Goal: Information Seeking & Learning: Learn about a topic

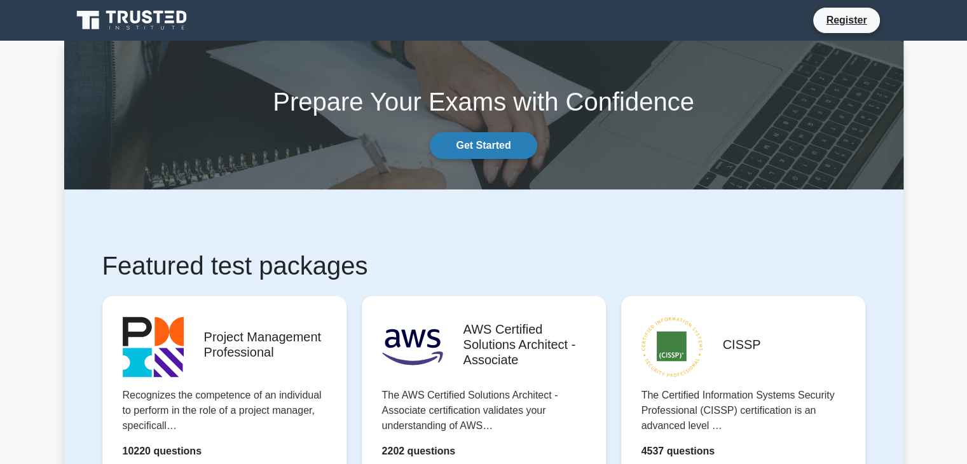
click at [490, 146] on link "Get Started" at bounding box center [483, 145] width 107 height 27
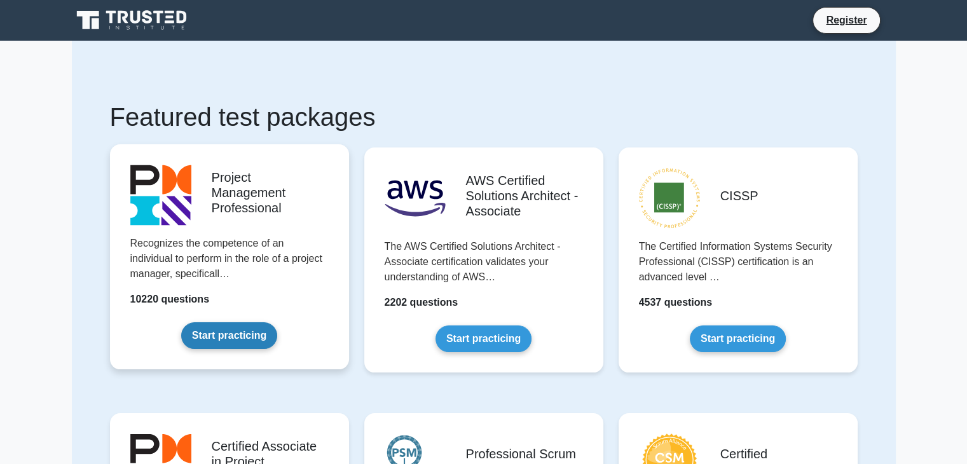
click at [236, 335] on link "Start practicing" at bounding box center [229, 335] width 96 height 27
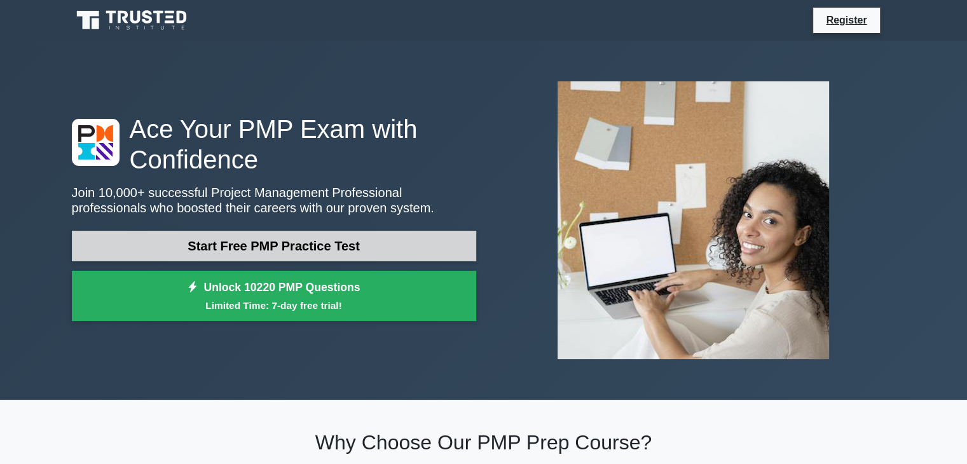
click at [366, 242] on link "Start Free PMP Practice Test" at bounding box center [274, 246] width 405 height 31
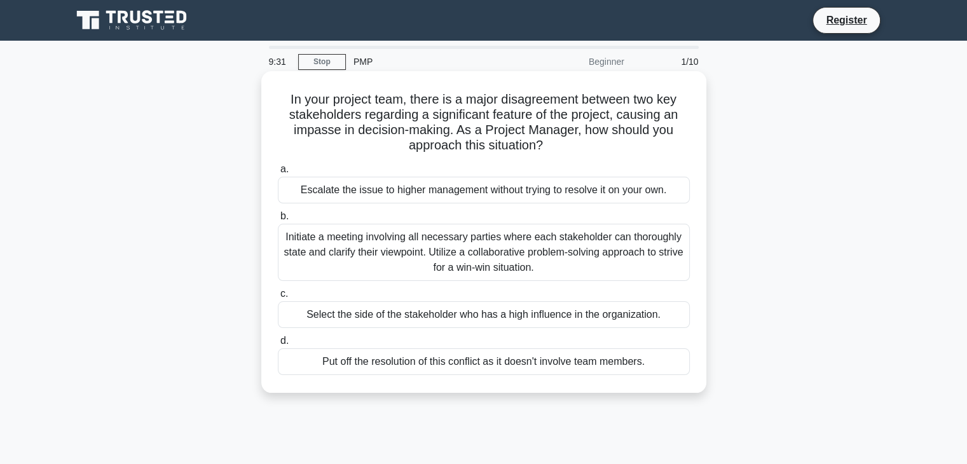
click at [288, 221] on span "b." at bounding box center [285, 216] width 8 height 11
click at [278, 221] on input "b. Initiate a meeting involving all necessary parties where each stakeholder ca…" at bounding box center [278, 216] width 0 height 8
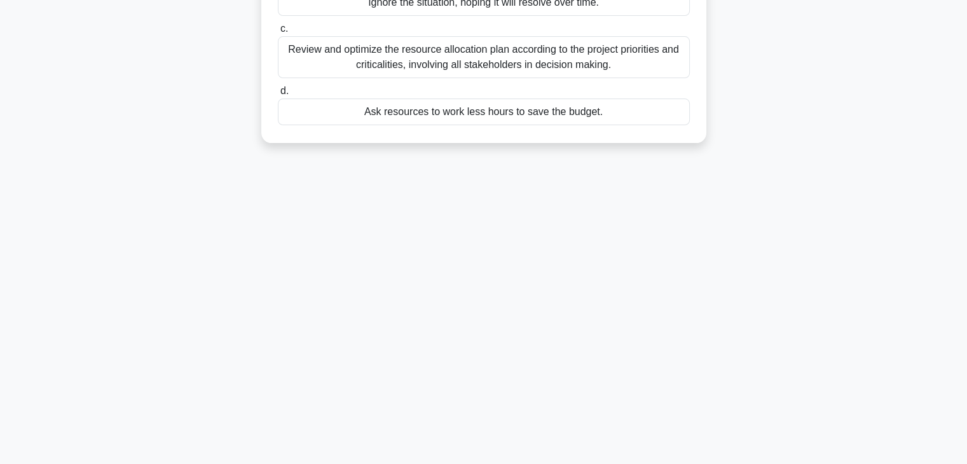
scroll to position [32, 0]
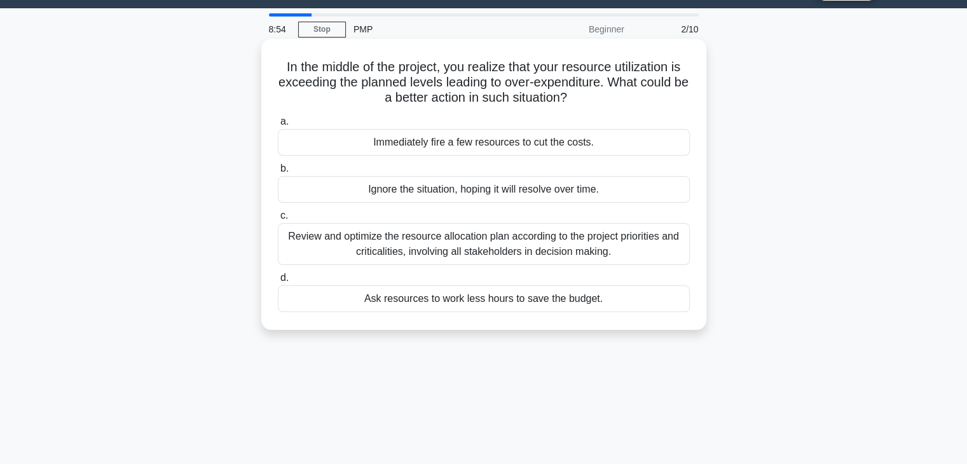
click at [343, 240] on div "Review and optimize the resource allocation plan according to the project prior…" at bounding box center [484, 244] width 412 height 42
click at [278, 220] on input "c. Review and optimize the resource allocation plan according to the project pr…" at bounding box center [278, 216] width 0 height 8
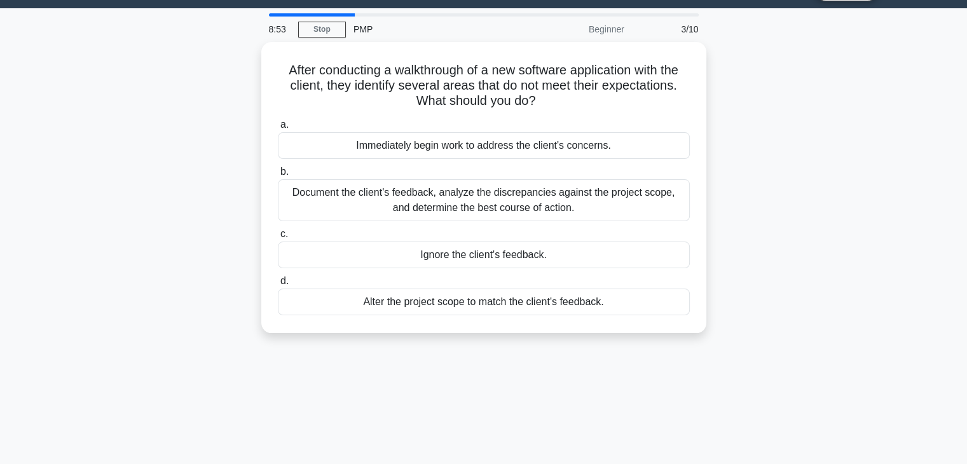
scroll to position [0, 0]
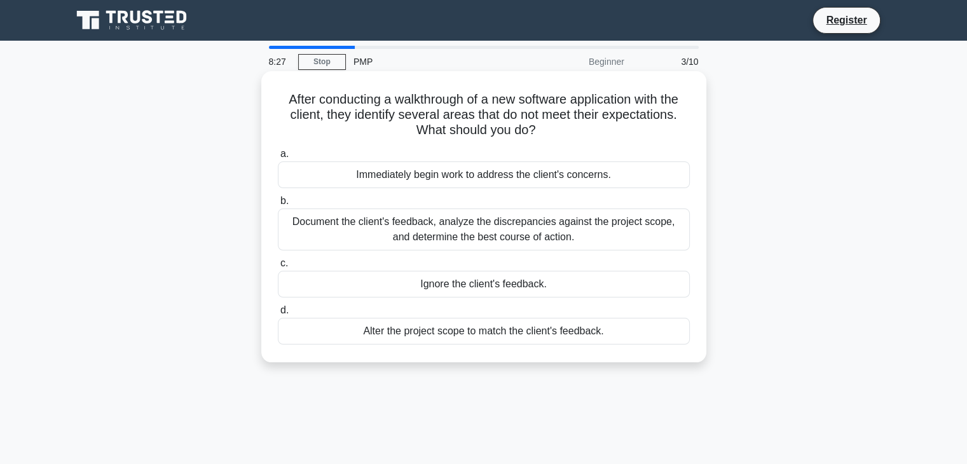
click at [438, 233] on div "Document the client's feedback, analyze the discrepancies against the project s…" at bounding box center [484, 230] width 412 height 42
click at [278, 205] on input "b. Document the client's feedback, analyze the discrepancies against the projec…" at bounding box center [278, 201] width 0 height 8
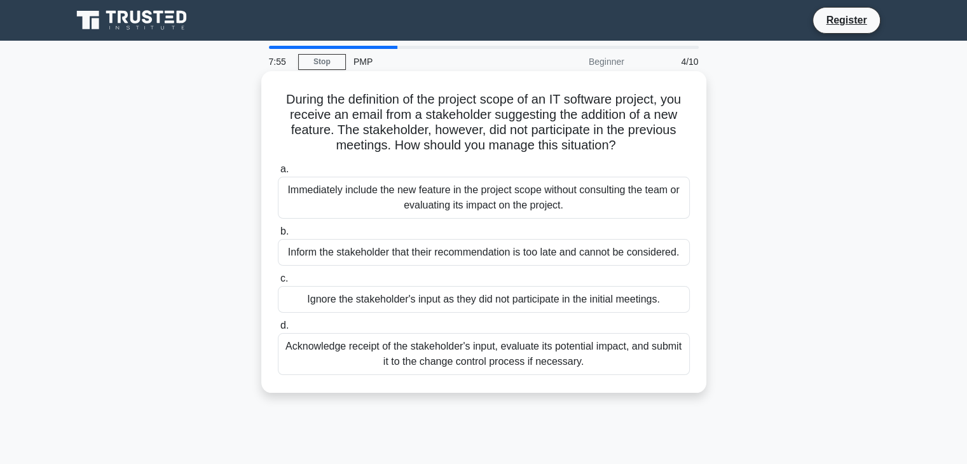
click at [491, 359] on div "Acknowledge receipt of the stakeholder's input, evaluate its potential impact, …" at bounding box center [484, 354] width 412 height 42
click at [278, 330] on input "d. Acknowledge receipt of the stakeholder's input, evaluate its potential impac…" at bounding box center [278, 326] width 0 height 8
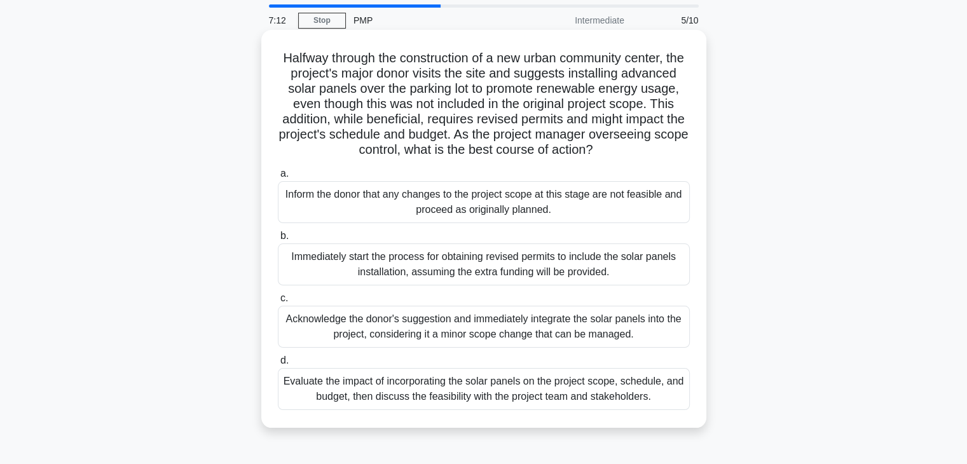
scroll to position [64, 0]
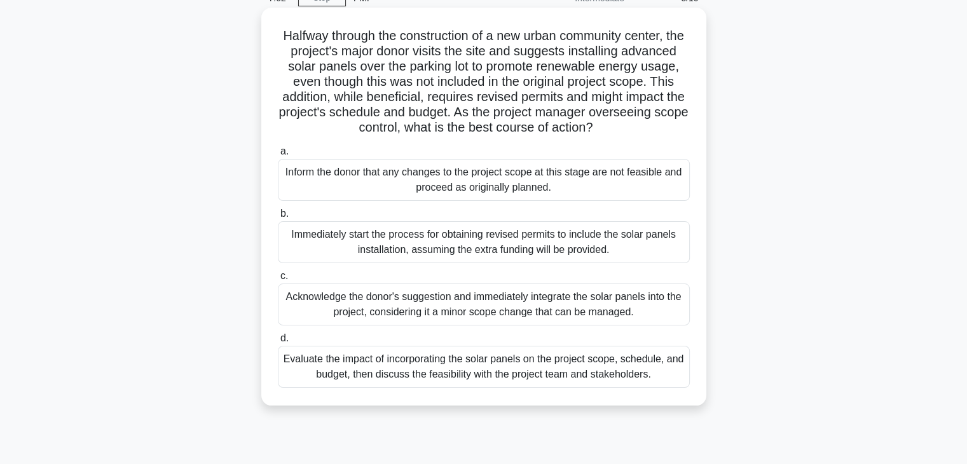
click at [506, 382] on div "Evaluate the impact of incorporating the solar panels on the project scope, sch…" at bounding box center [484, 367] width 412 height 42
click at [278, 343] on input "d. Evaluate the impact of incorporating the solar panels on the project scope, …" at bounding box center [278, 339] width 0 height 8
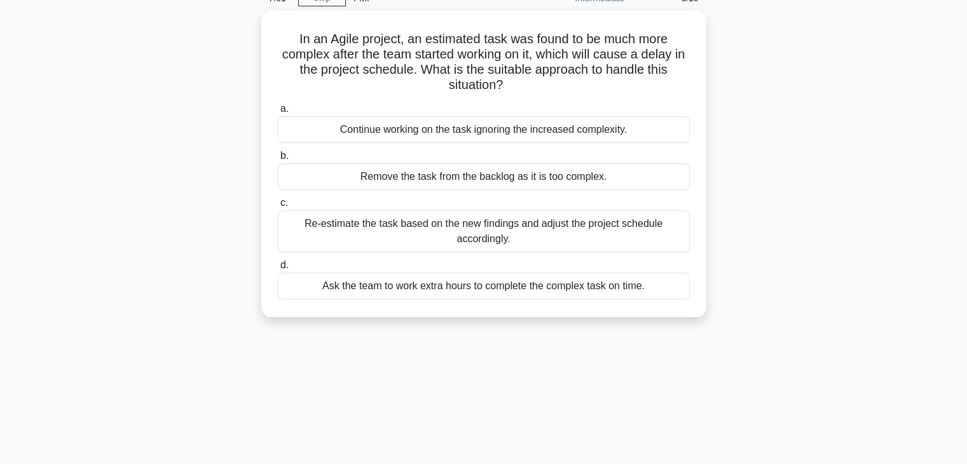
scroll to position [0, 0]
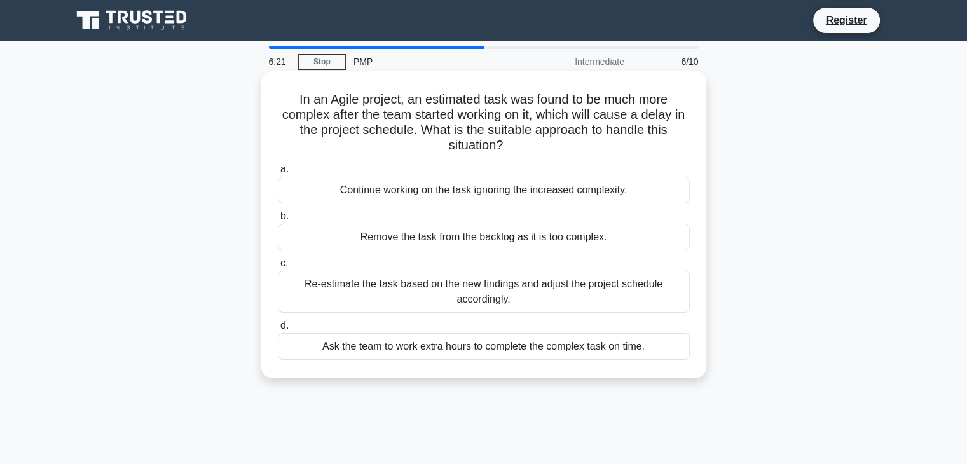
click at [486, 291] on div "Re-estimate the task based on the new findings and adjust the project schedule …" at bounding box center [484, 292] width 412 height 42
click at [278, 268] on input "c. Re-estimate the task based on the new findings and adjust the project schedu…" at bounding box center [278, 264] width 0 height 8
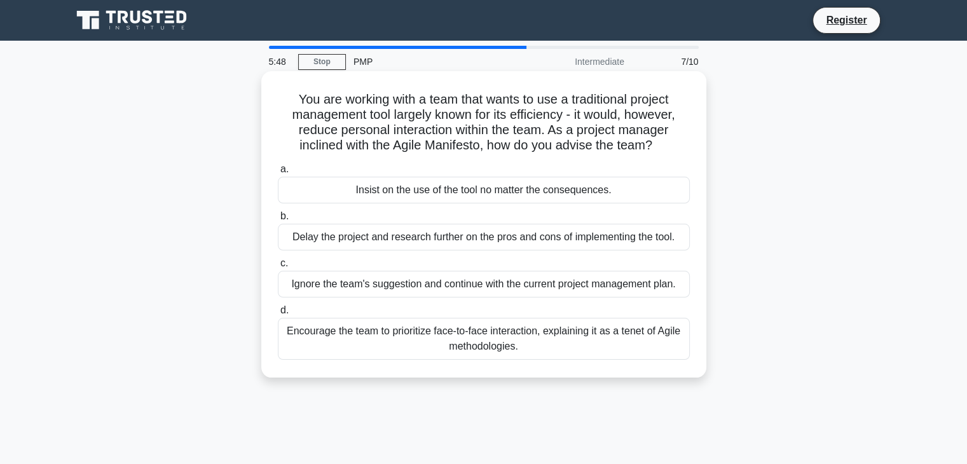
click at [494, 344] on div "Encourage the team to prioritize face-to-face interaction, explaining it as a t…" at bounding box center [484, 339] width 412 height 42
click at [278, 315] on input "d. Encourage the team to prioritize face-to-face interaction, explaining it as …" at bounding box center [278, 311] width 0 height 8
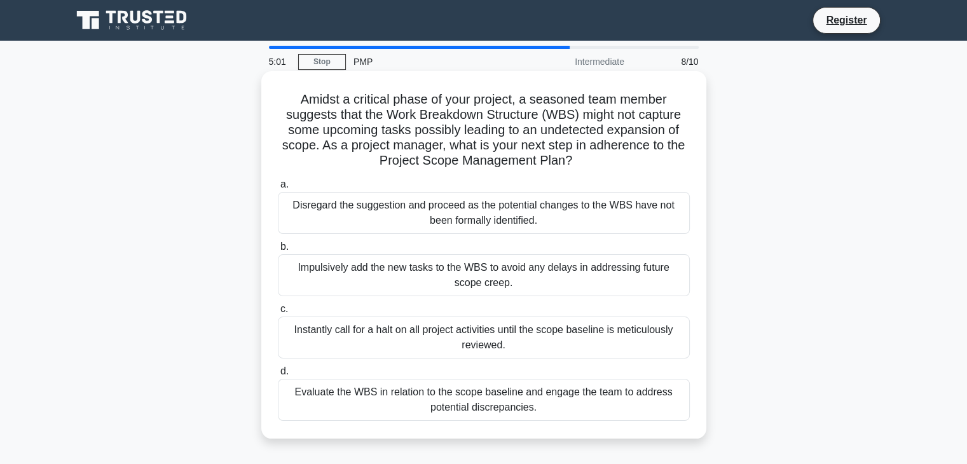
click at [485, 401] on div "Evaluate the WBS in relation to the scope baseline and engage the team to addre…" at bounding box center [484, 400] width 412 height 42
click at [278, 376] on input "d. Evaluate the WBS in relation to the scope baseline and engage the team to ad…" at bounding box center [278, 372] width 0 height 8
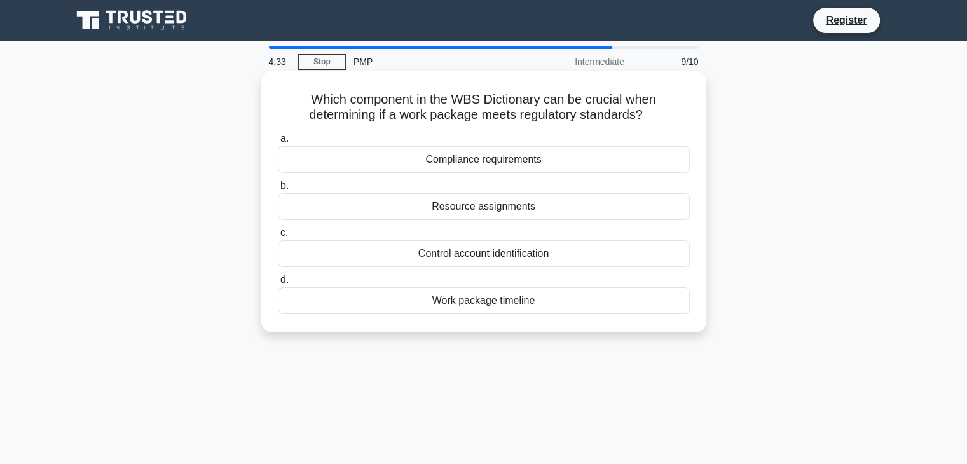
click at [518, 162] on div "Compliance requirements" at bounding box center [484, 159] width 412 height 27
click at [278, 143] on input "a. Compliance requirements" at bounding box center [278, 139] width 0 height 8
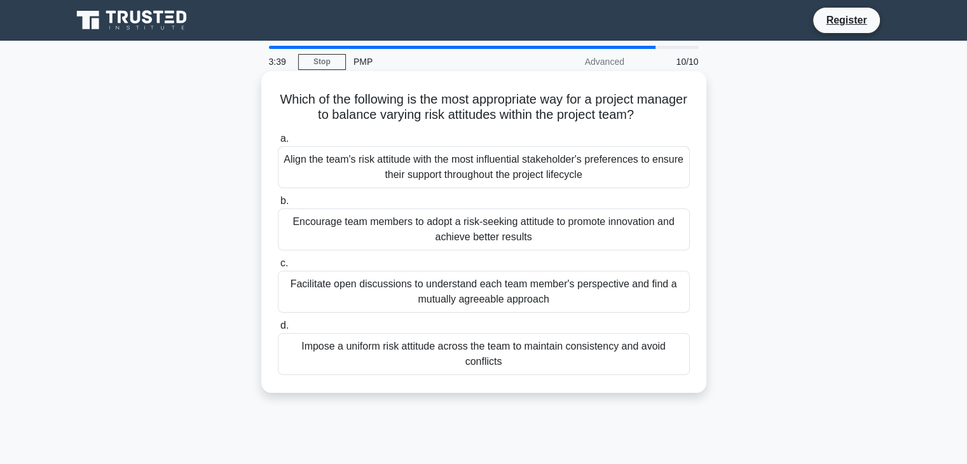
click at [475, 290] on div "Facilitate open discussions to understand each team member's perspective and fi…" at bounding box center [484, 292] width 412 height 42
click at [278, 268] on input "c. Facilitate open discussions to understand each team member's perspective and…" at bounding box center [278, 264] width 0 height 8
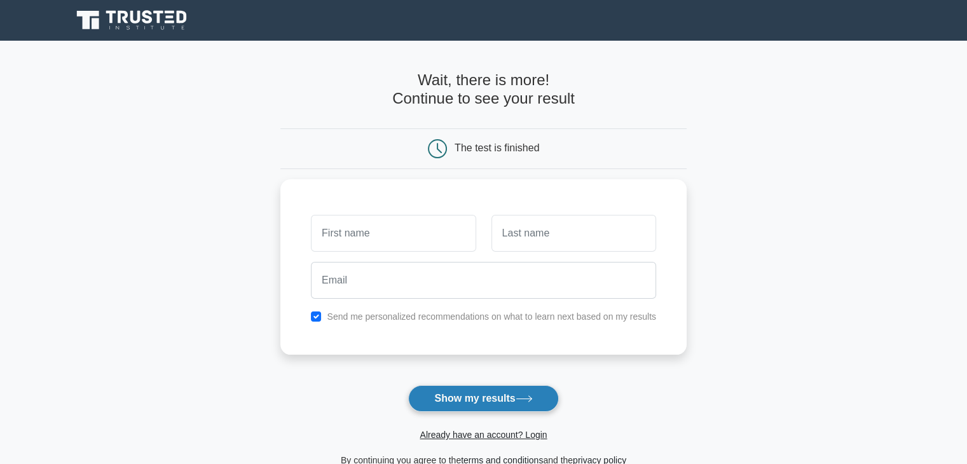
click at [501, 396] on button "Show my results" at bounding box center [483, 398] width 150 height 27
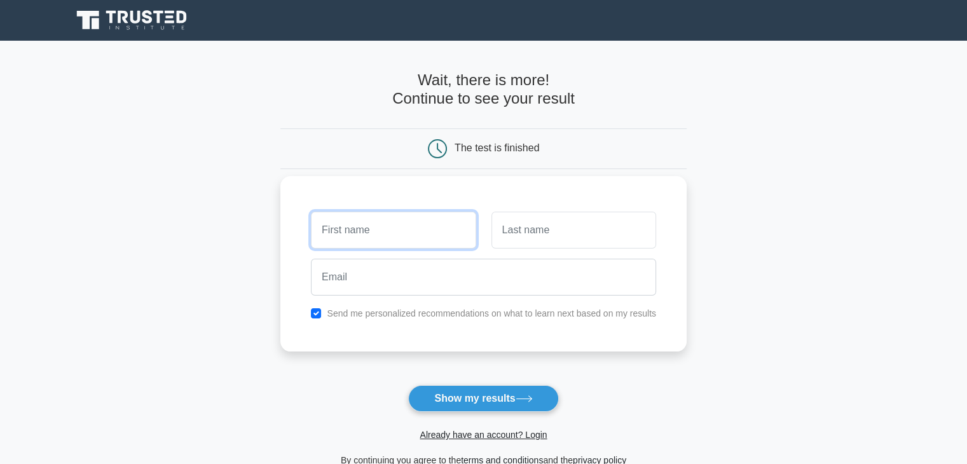
click at [378, 227] on input "text" at bounding box center [393, 230] width 165 height 37
type input "Getty"
click at [541, 232] on input "text" at bounding box center [574, 230] width 165 height 37
type input "Mashale"
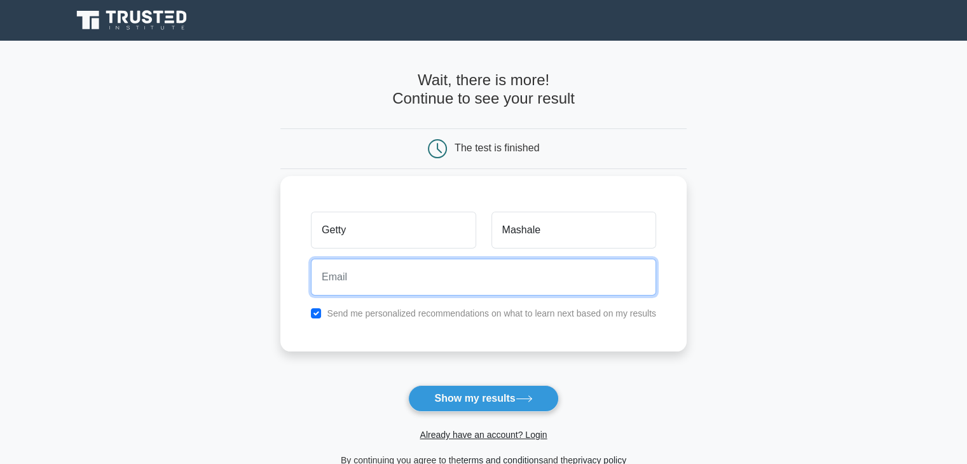
click at [437, 283] on input "email" at bounding box center [483, 277] width 345 height 37
type input "soliwem@gmail.com"
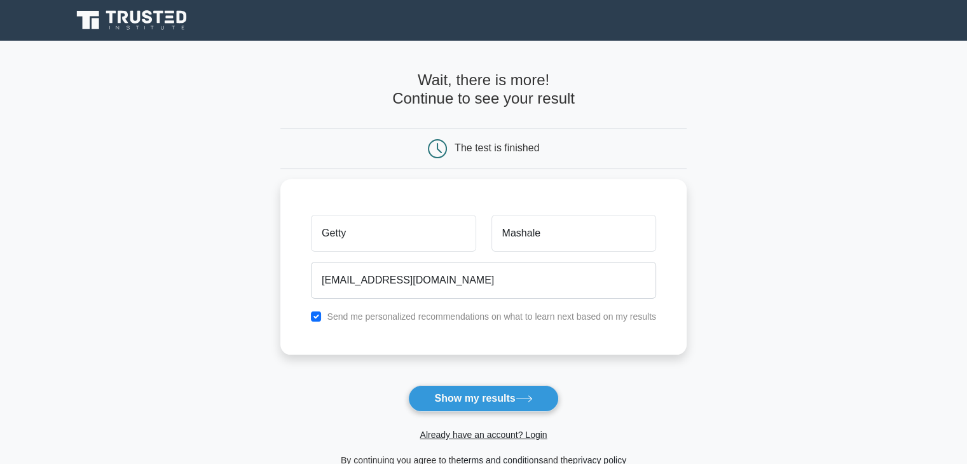
drag, startPoint x: 912, startPoint y: 1, endPoint x: 721, endPoint y: 118, distance: 224.4
click at [705, 101] on main "Wait, there is more! Continue to see your result The test is finished Getty Mas…" at bounding box center [483, 270] width 967 height 458
click at [454, 395] on button "Show my results" at bounding box center [483, 398] width 150 height 27
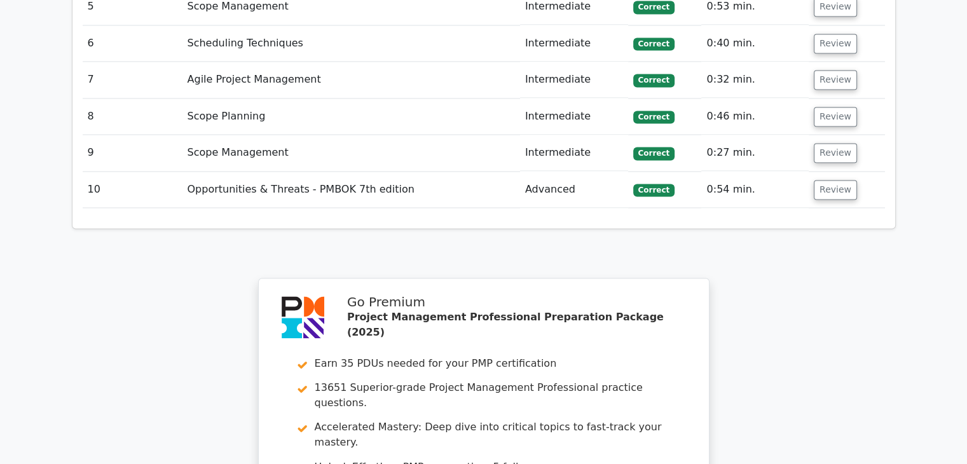
scroll to position [2099, 0]
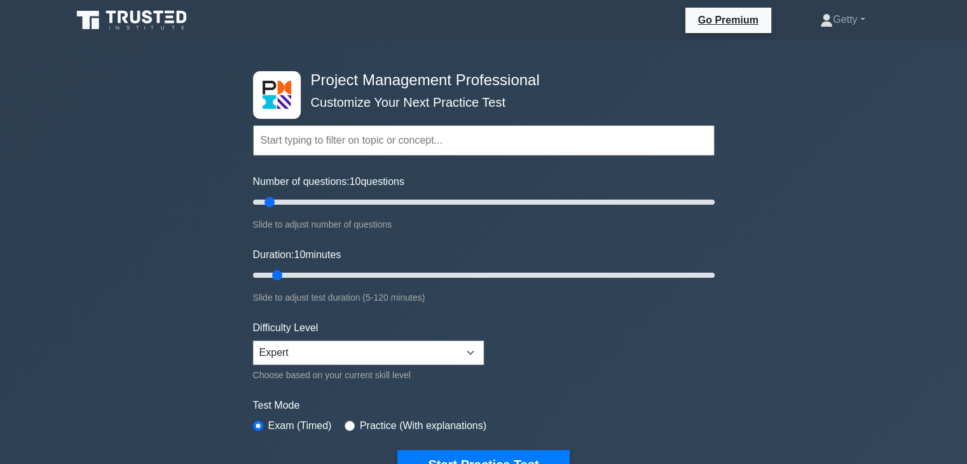
click at [481, 142] on input "text" at bounding box center [484, 140] width 462 height 31
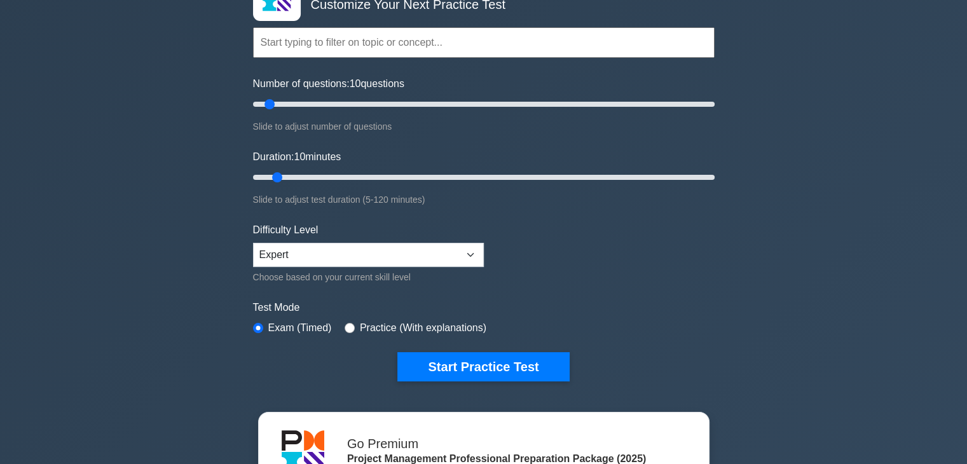
scroll to position [191, 0]
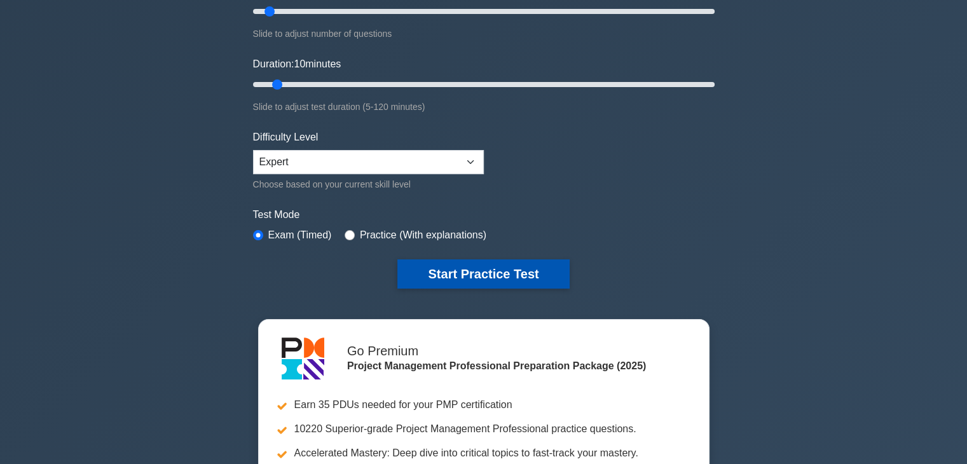
click at [517, 268] on button "Start Practice Test" at bounding box center [484, 274] width 172 height 29
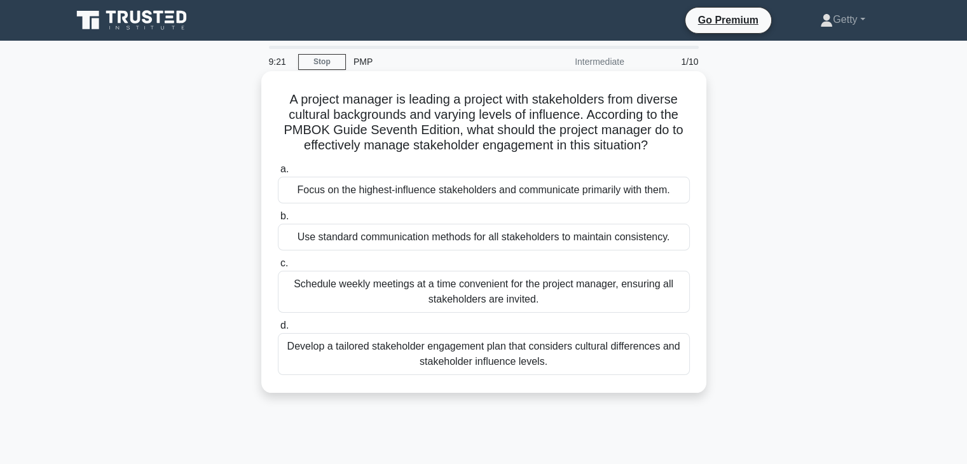
click at [520, 360] on div "Develop a tailored stakeholder engagement plan that considers cultural differen…" at bounding box center [484, 354] width 412 height 42
click at [278, 330] on input "d. Develop a tailored stakeholder engagement plan that considers cultural diffe…" at bounding box center [278, 326] width 0 height 8
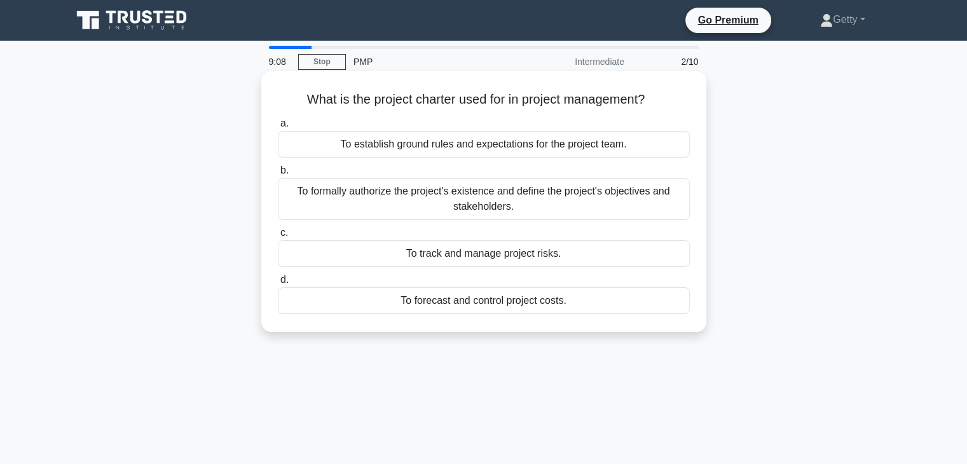
click at [554, 197] on div "To formally authorize the project's existence and define the project's objectiv…" at bounding box center [484, 199] width 412 height 42
click at [278, 175] on input "b. To formally authorize the project's existence and define the project's objec…" at bounding box center [278, 171] width 0 height 8
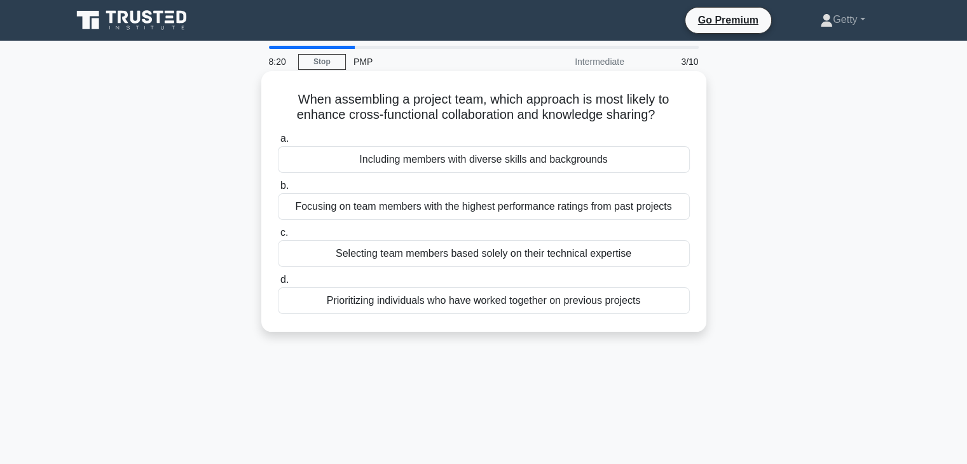
click at [558, 163] on div "Including members with diverse skills and backgrounds" at bounding box center [484, 159] width 412 height 27
click at [278, 143] on input "a. Including members with diverse skills and backgrounds" at bounding box center [278, 139] width 0 height 8
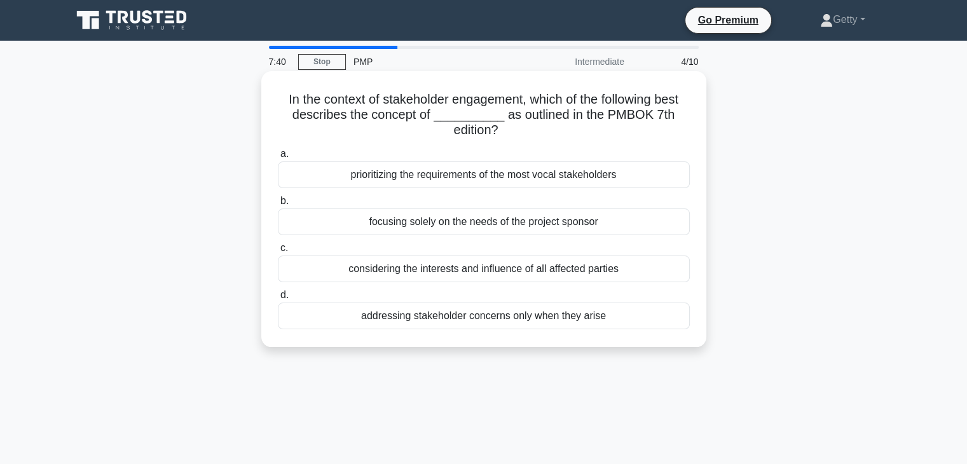
click at [496, 270] on div "considering the interests and influence of all affected parties" at bounding box center [484, 269] width 412 height 27
click at [278, 253] on input "c. considering the interests and influence of all affected parties" at bounding box center [278, 248] width 0 height 8
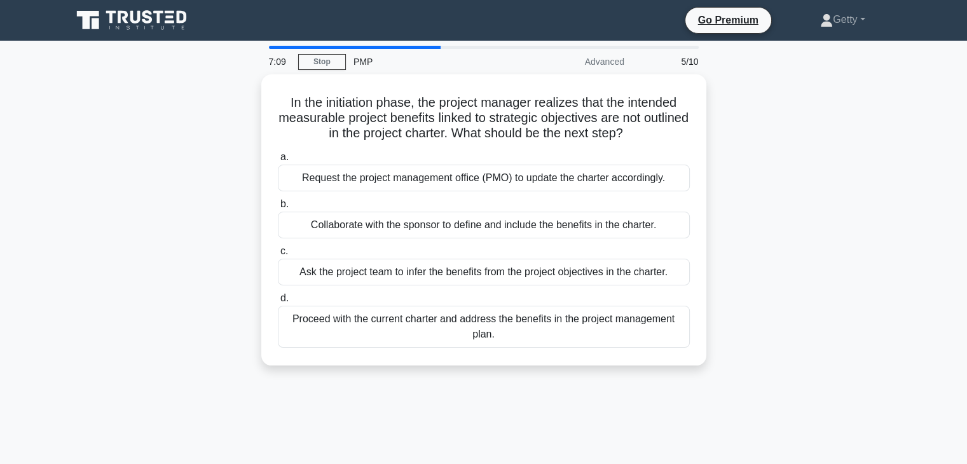
click at [496, 270] on div "Ask the project team to infer the benefits from the project objectives in the c…" at bounding box center [484, 272] width 412 height 27
click at [278, 256] on input "c. Ask the project team to infer the benefits from the project objectives in th…" at bounding box center [278, 251] width 0 height 8
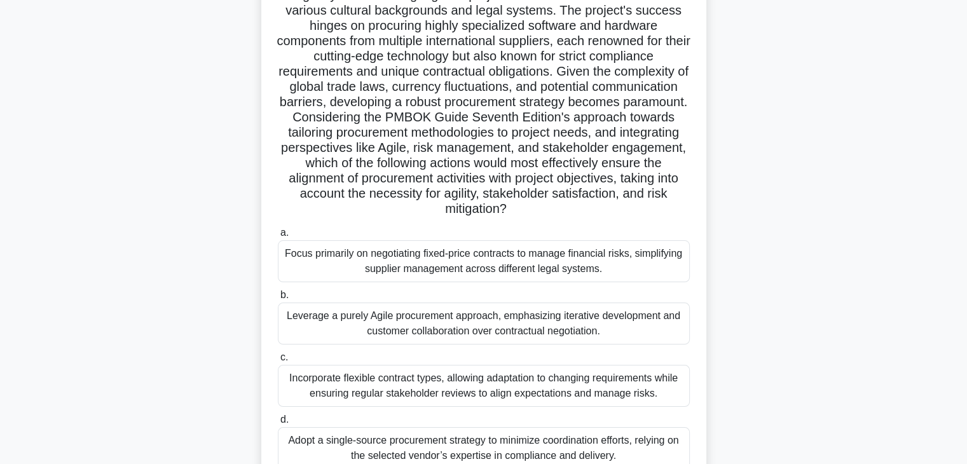
scroll to position [127, 0]
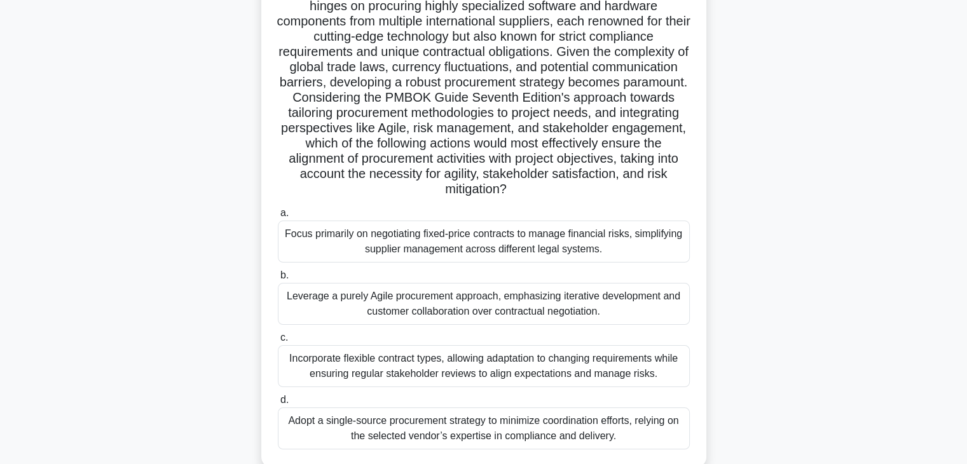
click at [575, 311] on div "Leverage a purely Agile procurement approach, emphasizing iterative development…" at bounding box center [484, 304] width 412 height 42
click at [278, 280] on input "b. Leverage a purely Agile procurement approach, emphasizing iterative developm…" at bounding box center [278, 276] width 0 height 8
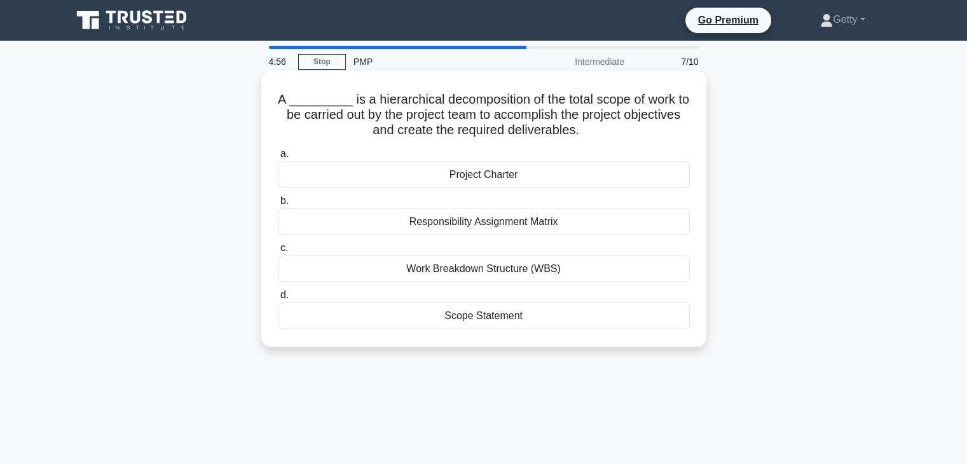
scroll to position [0, 0]
click at [487, 317] on div "Scope Statement" at bounding box center [484, 316] width 412 height 27
click at [278, 300] on input "d. Scope Statement" at bounding box center [278, 295] width 0 height 8
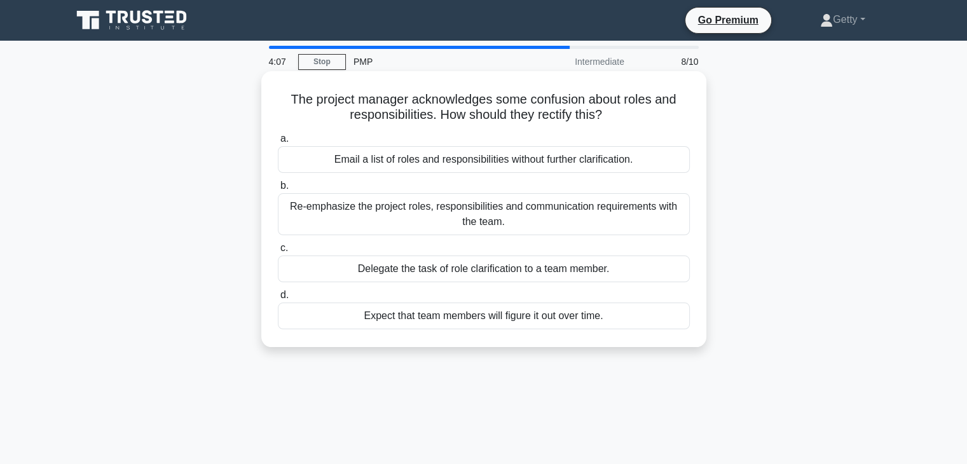
click at [473, 208] on div "Re-emphasize the project roles, responsibilities and communication requirements…" at bounding box center [484, 214] width 412 height 42
click at [278, 190] on input "b. Re-emphasize the project roles, responsibilities and communication requireme…" at bounding box center [278, 186] width 0 height 8
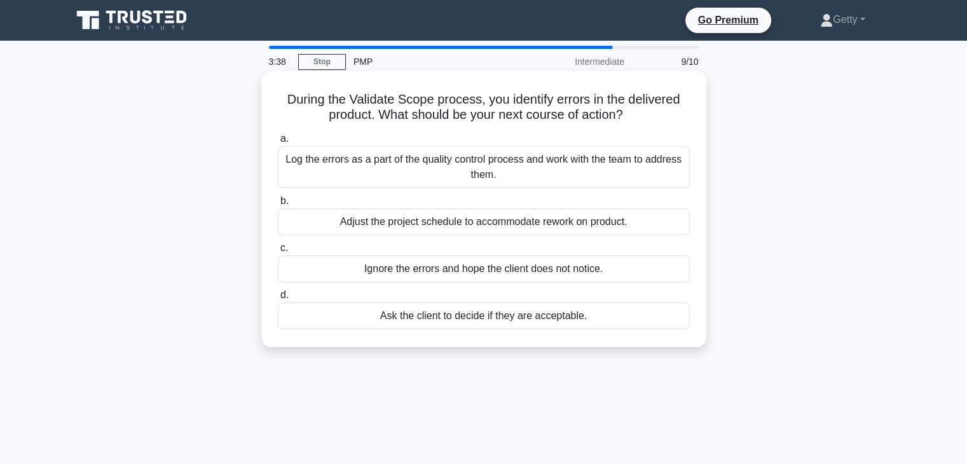
click at [473, 171] on div "Log the errors as a part of the quality control process and work with the team …" at bounding box center [484, 167] width 412 height 42
click at [278, 143] on input "a. Log the errors as a part of the quality control process and work with the te…" at bounding box center [278, 139] width 0 height 8
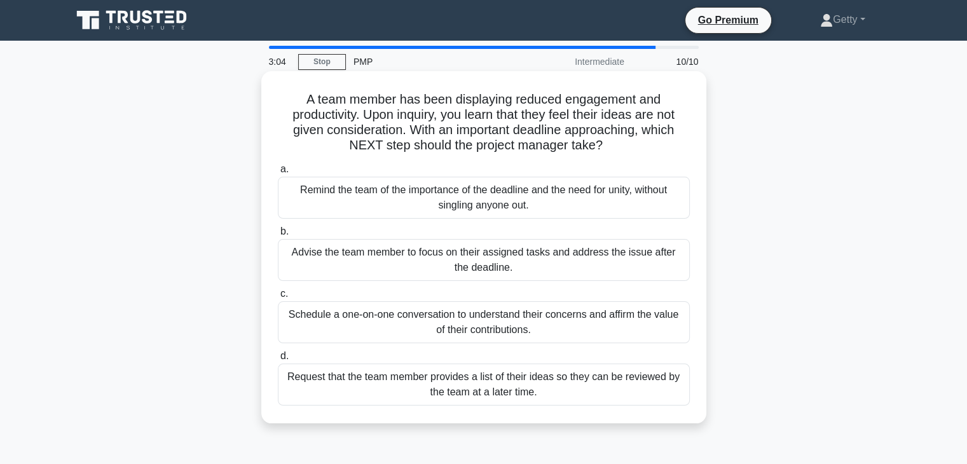
click at [486, 329] on div "Schedule a one-on-one conversation to understand their concerns and affirm the …" at bounding box center [484, 322] width 412 height 42
click at [278, 298] on input "c. Schedule a one-on-one conversation to understand their concerns and affirm t…" at bounding box center [278, 294] width 0 height 8
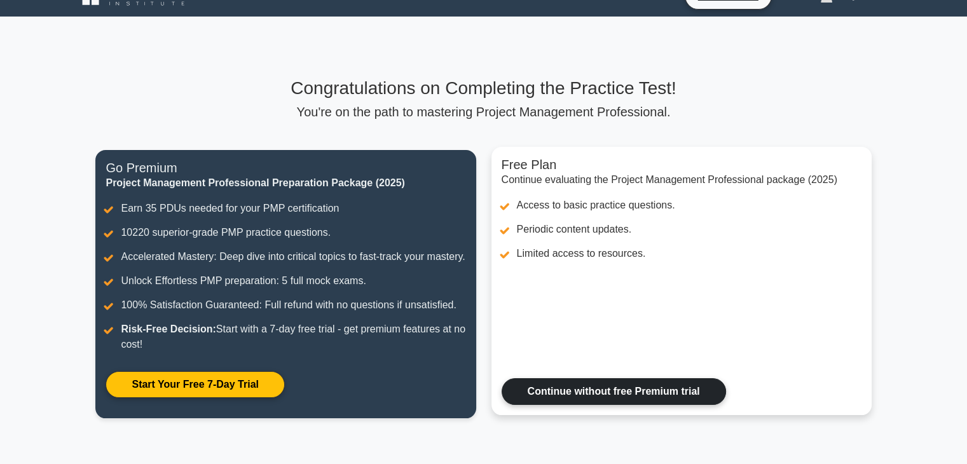
scroll to position [20, 0]
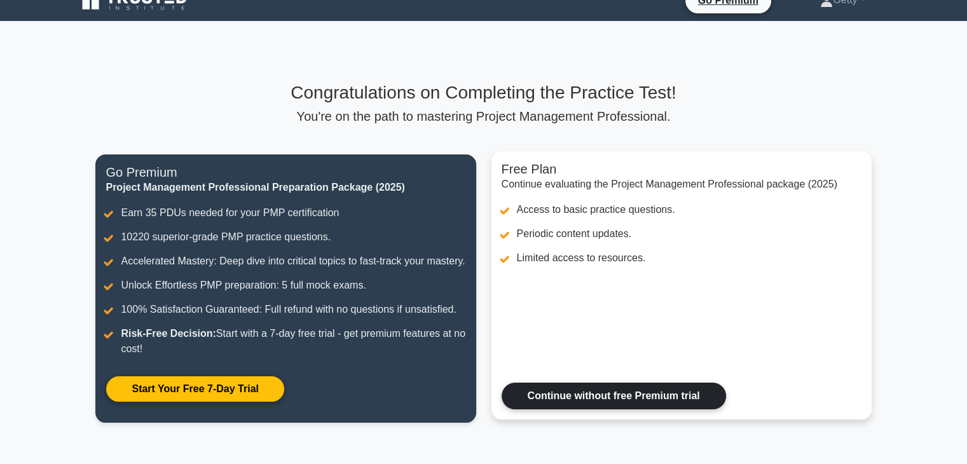
click at [634, 410] on link "Continue without free Premium trial" at bounding box center [614, 396] width 225 height 27
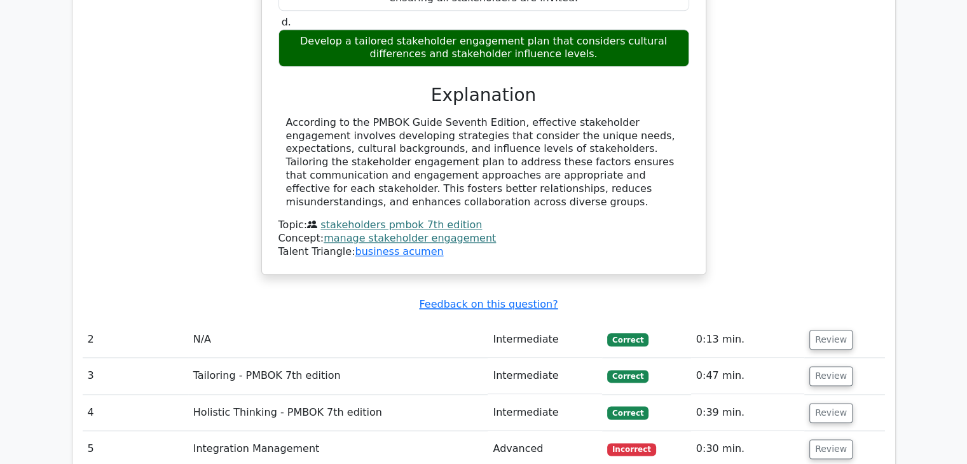
scroll to position [1654, 0]
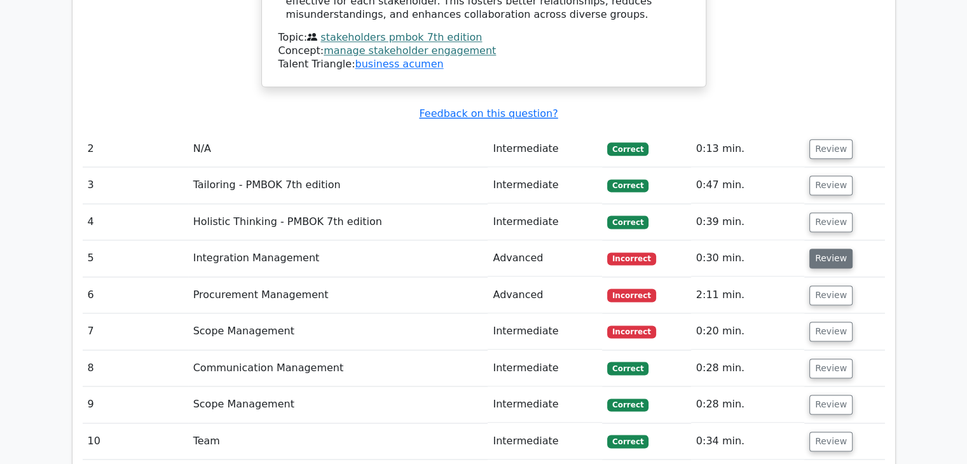
click at [829, 249] on button "Review" at bounding box center [831, 259] width 43 height 20
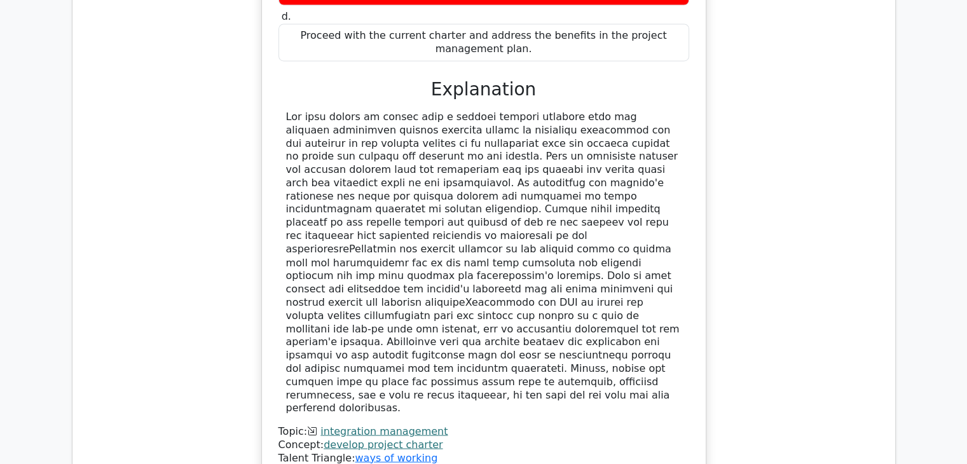
scroll to position [2353, 0]
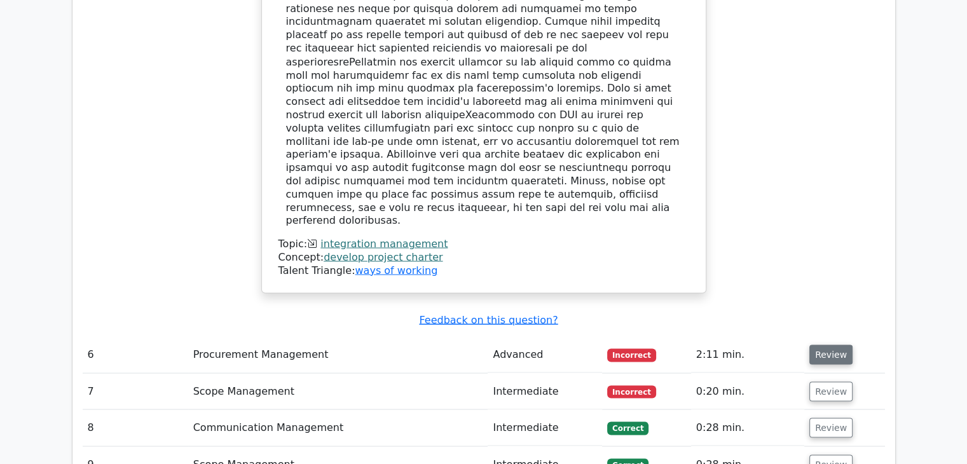
click at [833, 345] on button "Review" at bounding box center [831, 355] width 43 height 20
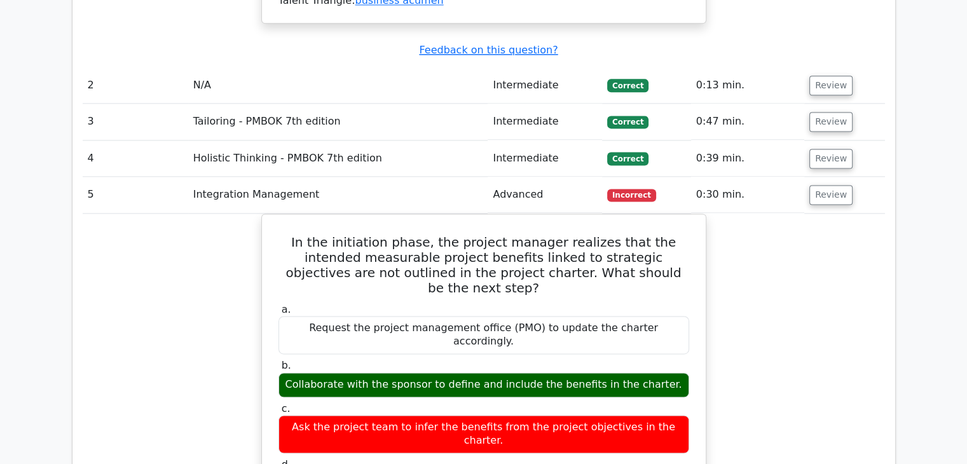
scroll to position [1590, 0]
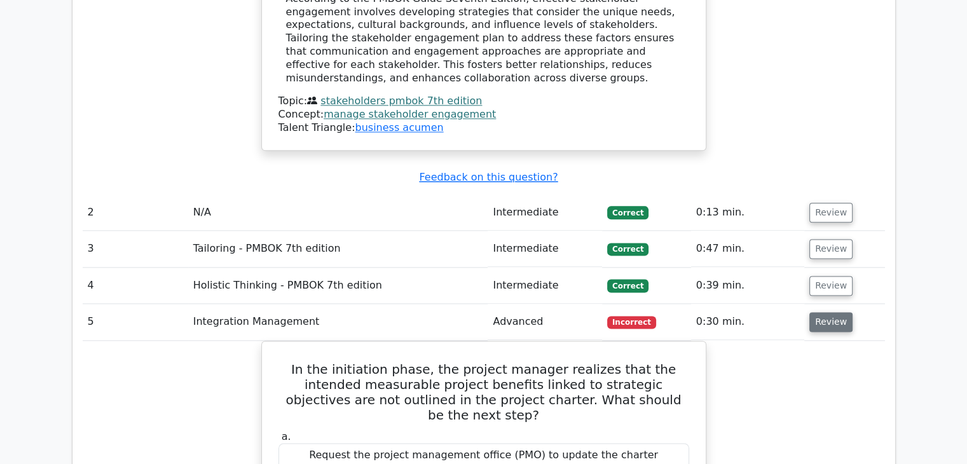
click at [831, 312] on button "Review" at bounding box center [831, 322] width 43 height 20
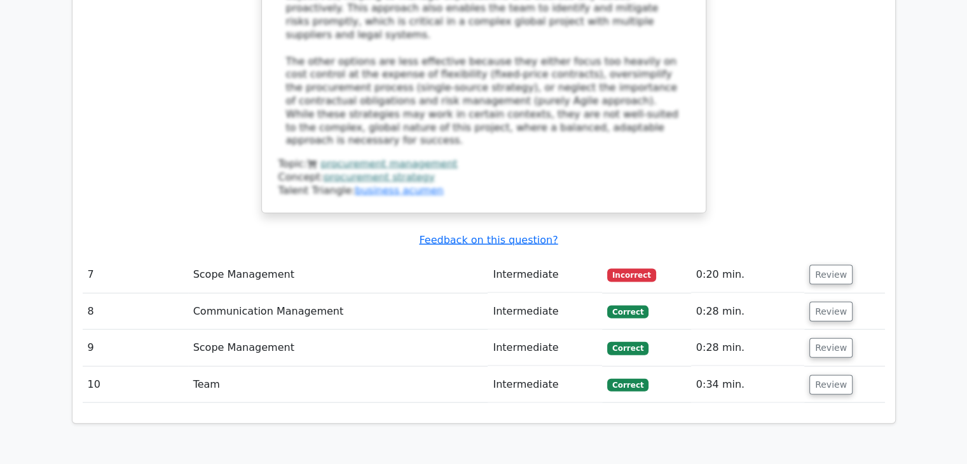
scroll to position [2608, 0]
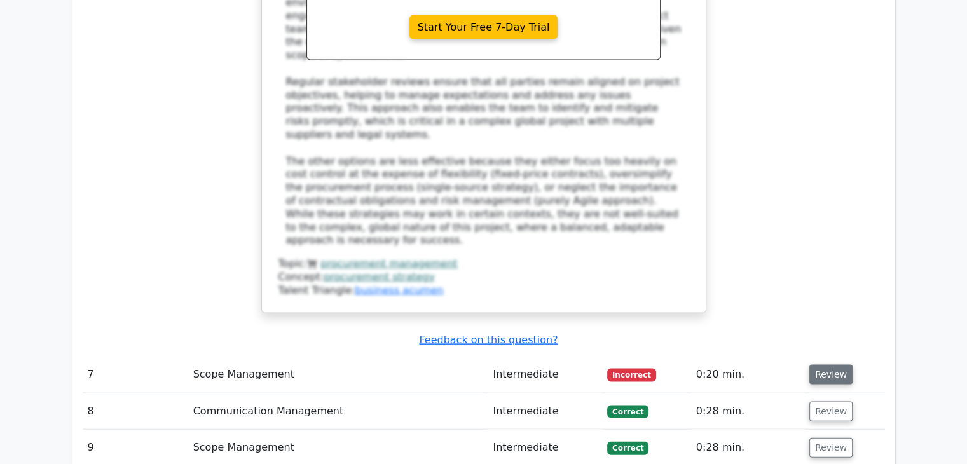
click at [831, 365] on button "Review" at bounding box center [831, 375] width 43 height 20
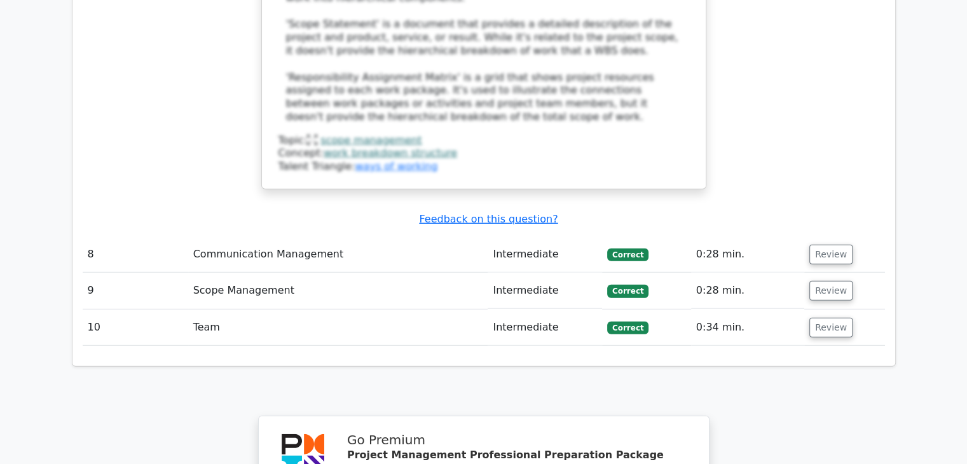
scroll to position [3816, 0]
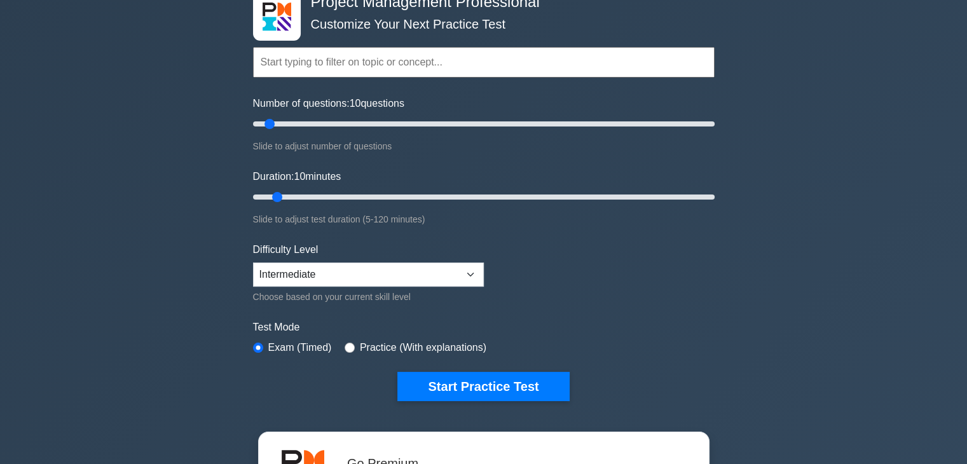
scroll to position [127, 0]
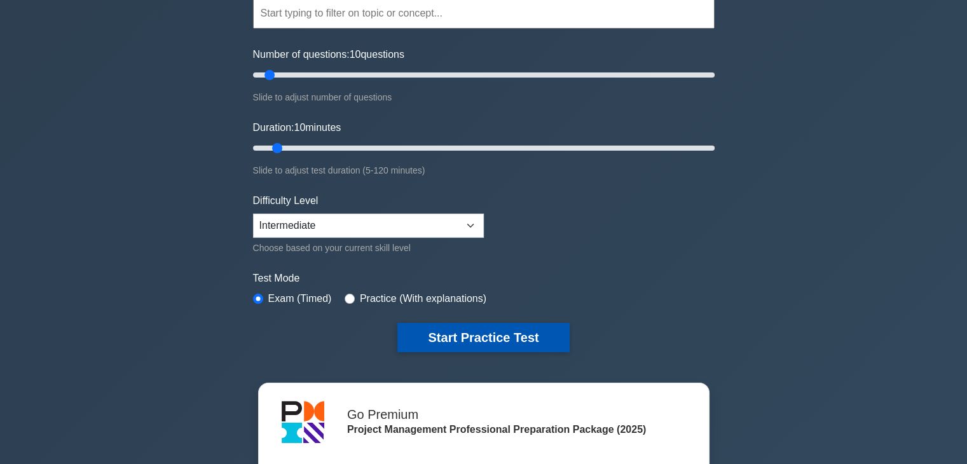
click at [492, 334] on button "Start Practice Test" at bounding box center [484, 337] width 172 height 29
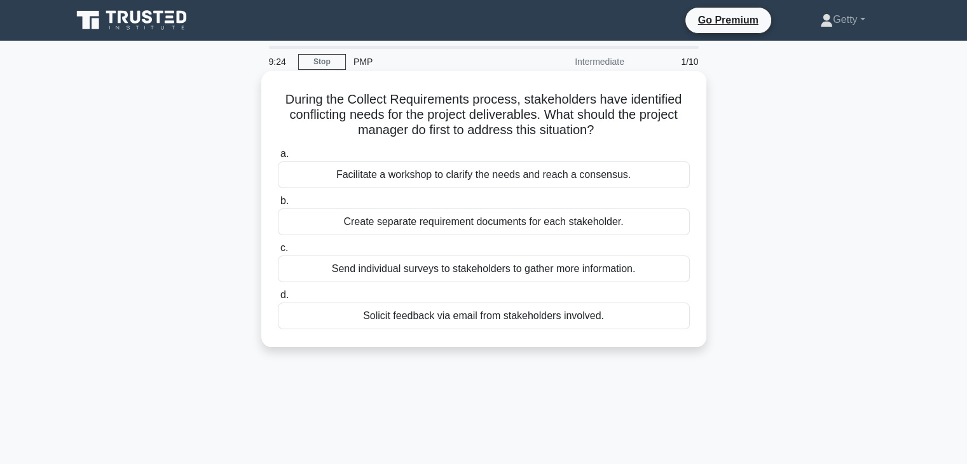
click at [408, 177] on div "Facilitate a workshop to clarify the needs and reach a consensus." at bounding box center [484, 175] width 412 height 27
click at [278, 158] on input "a. Facilitate a workshop to clarify the needs and reach a consensus." at bounding box center [278, 154] width 0 height 8
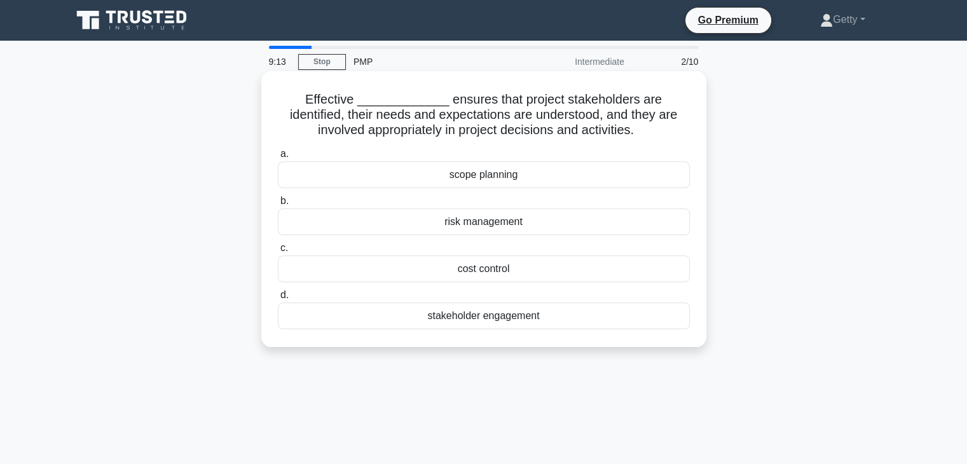
click at [494, 317] on div "stakeholder engagement" at bounding box center [484, 316] width 412 height 27
click at [278, 300] on input "d. stakeholder engagement" at bounding box center [278, 295] width 0 height 8
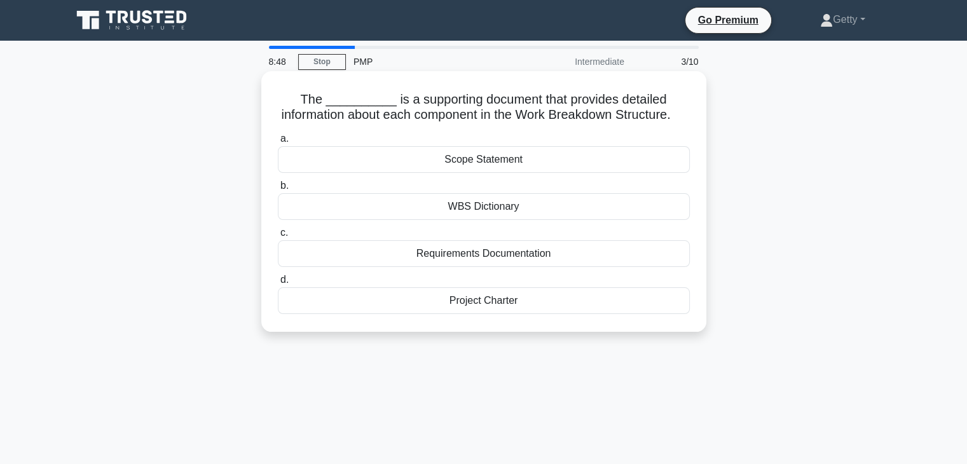
click at [501, 220] on div "WBS Dictionary" at bounding box center [484, 206] width 412 height 27
click at [278, 190] on input "b. WBS Dictionary" at bounding box center [278, 186] width 0 height 8
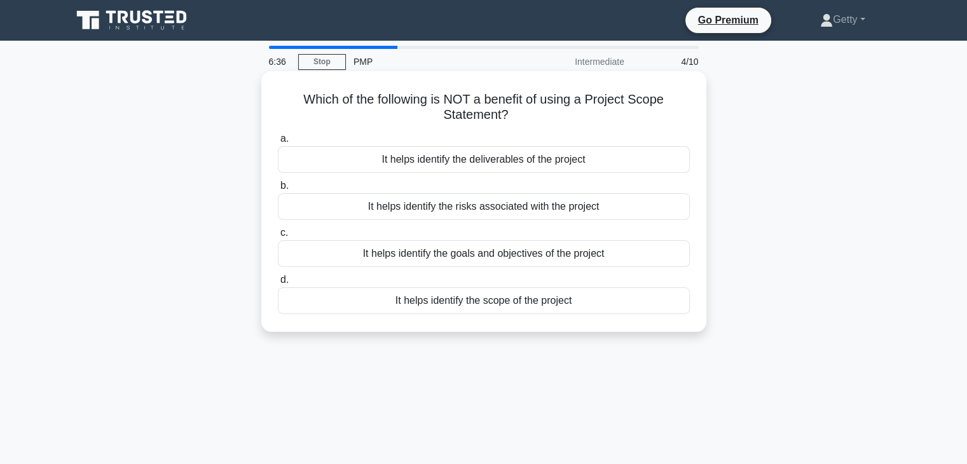
click at [516, 209] on div "It helps identify the risks associated with the project" at bounding box center [484, 206] width 412 height 27
click at [278, 190] on input "b. It helps identify the risks associated with the project" at bounding box center [278, 186] width 0 height 8
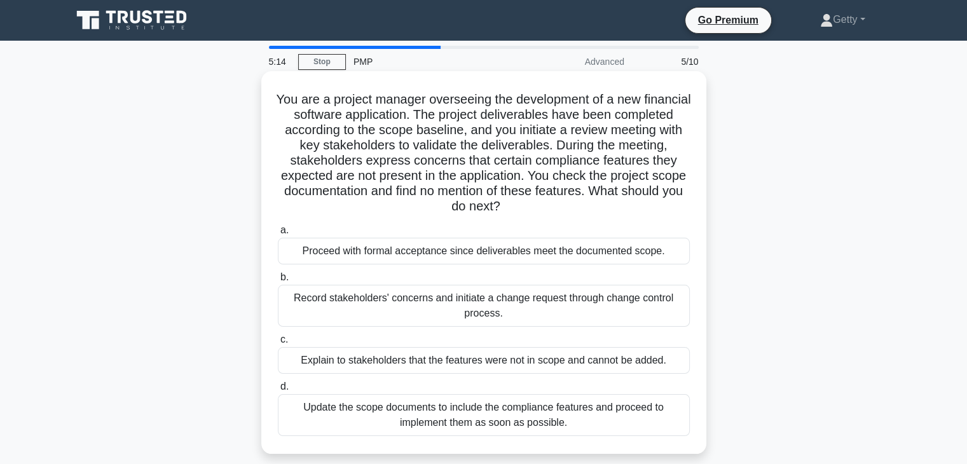
click at [529, 311] on div "Record stakeholders' concerns and initiate a change request through change cont…" at bounding box center [484, 306] width 412 height 42
click at [278, 282] on input "b. Record stakeholders' concerns and initiate a change request through change c…" at bounding box center [278, 278] width 0 height 8
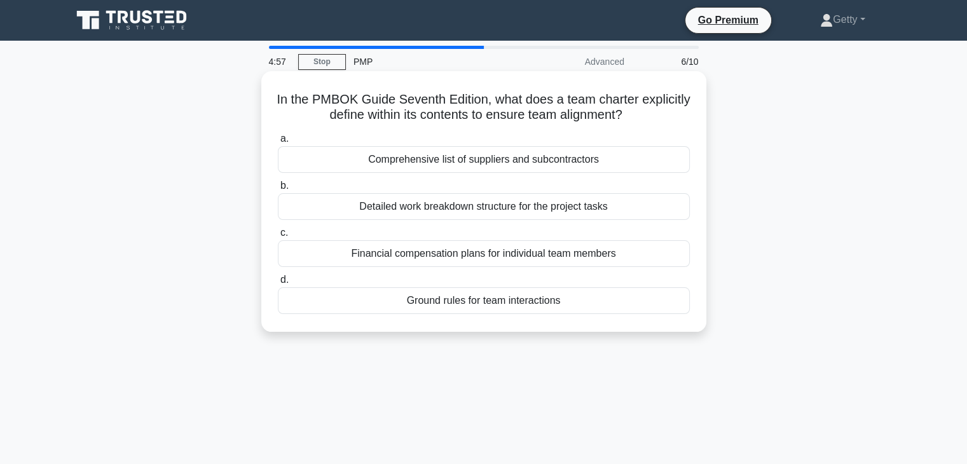
click at [489, 302] on div "Ground rules for team interactions" at bounding box center [484, 301] width 412 height 27
click at [278, 284] on input "d. Ground rules for team interactions" at bounding box center [278, 280] width 0 height 8
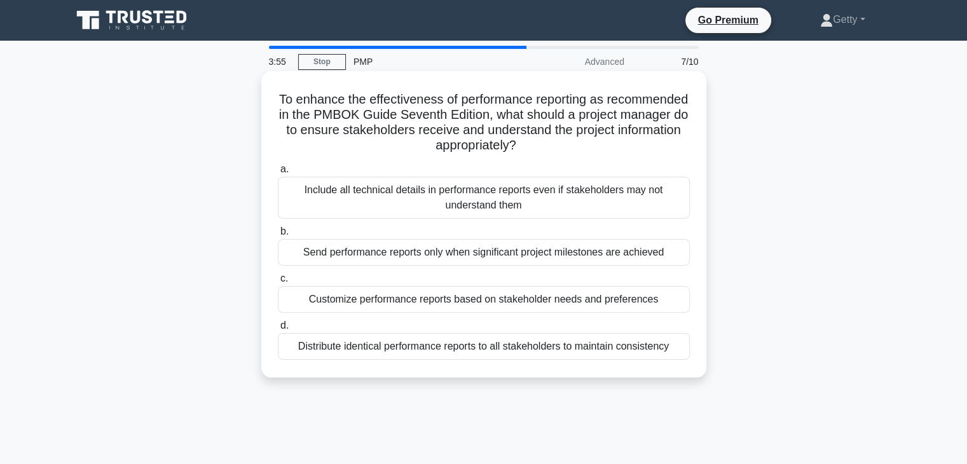
click at [545, 301] on div "Customize performance reports based on stakeholder needs and preferences" at bounding box center [484, 299] width 412 height 27
click at [278, 283] on input "c. Customize performance reports based on stakeholder needs and preferences" at bounding box center [278, 279] width 0 height 8
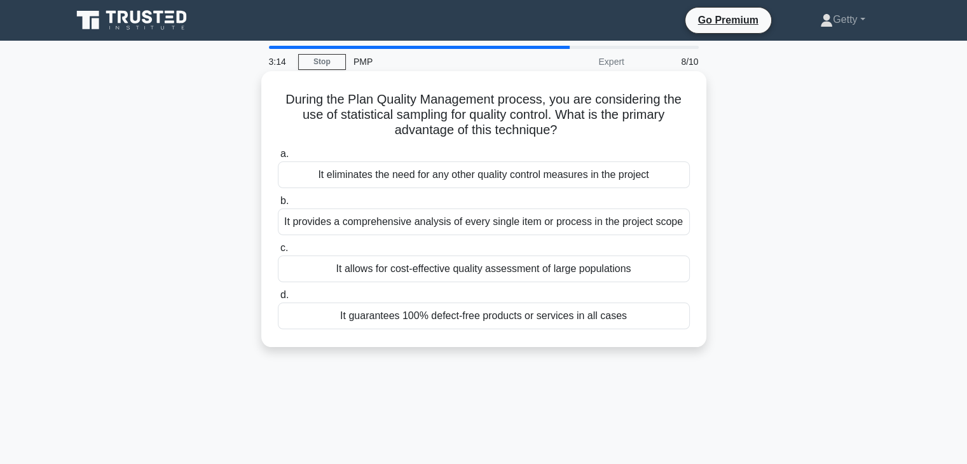
click at [544, 265] on div "It allows for cost-effective quality assessment of large populations" at bounding box center [484, 269] width 412 height 27
click at [278, 253] on input "c. It allows for cost-effective quality assessment of large populations" at bounding box center [278, 248] width 0 height 8
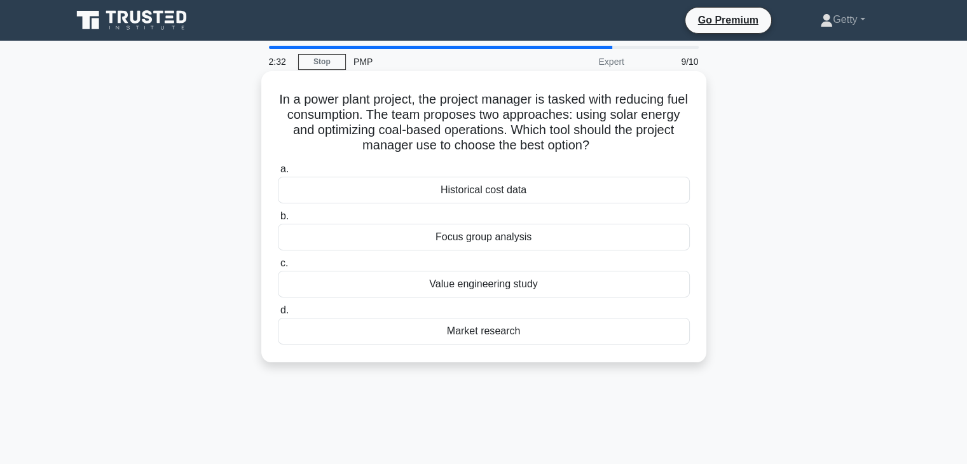
click at [497, 333] on div "Market research" at bounding box center [484, 331] width 412 height 27
click at [278, 315] on input "d. Market research" at bounding box center [278, 311] width 0 height 8
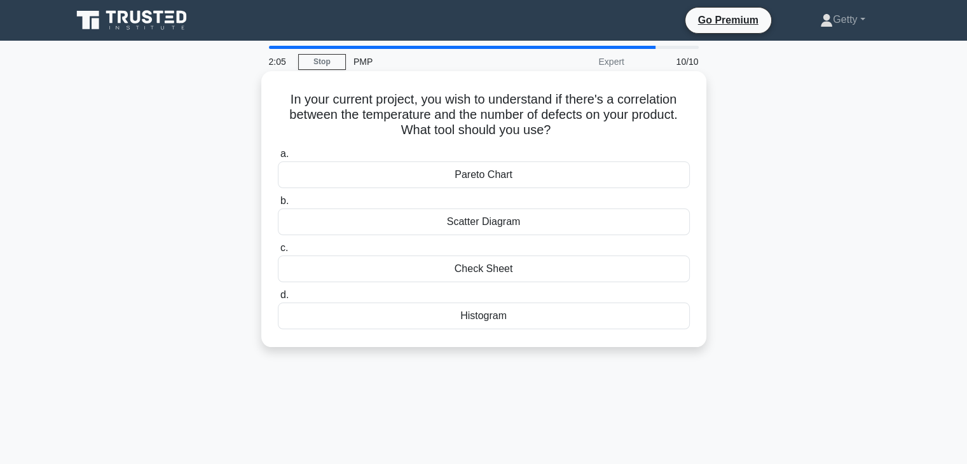
click at [481, 175] on div "Pareto Chart" at bounding box center [484, 175] width 412 height 27
click at [278, 158] on input "a. Pareto Chart" at bounding box center [278, 154] width 0 height 8
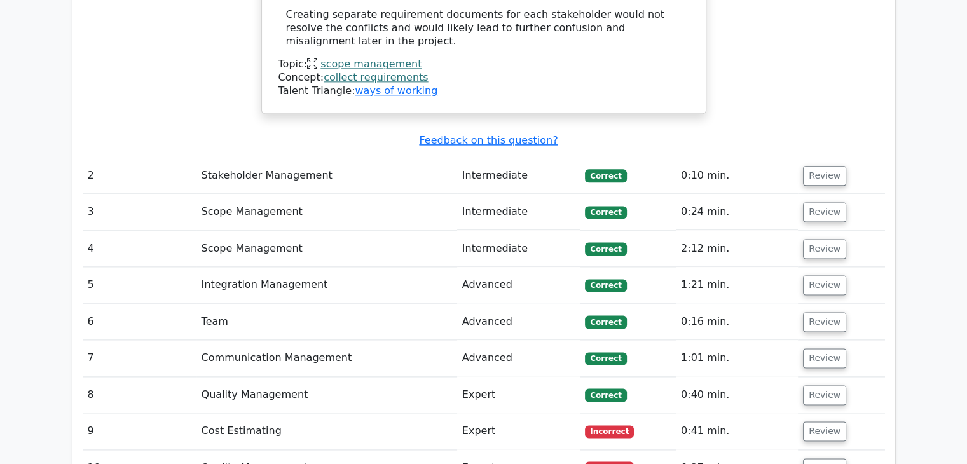
scroll to position [1717, 0]
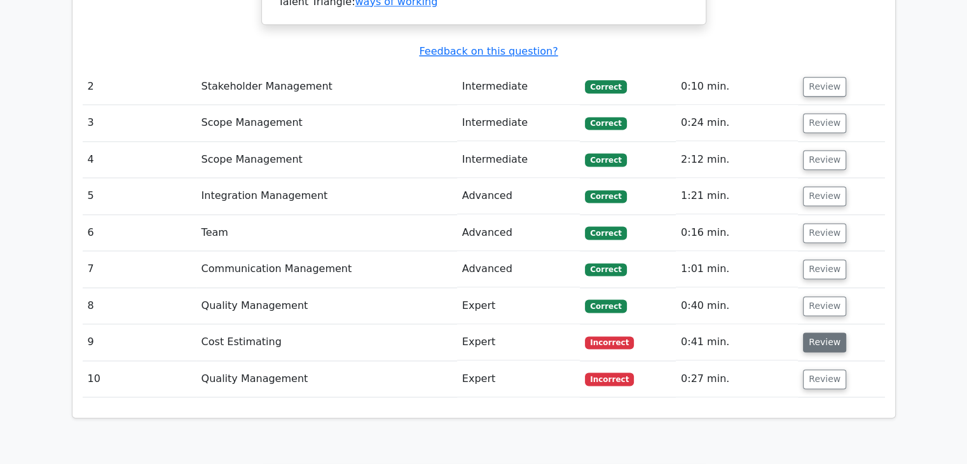
click at [822, 333] on button "Review" at bounding box center [824, 343] width 43 height 20
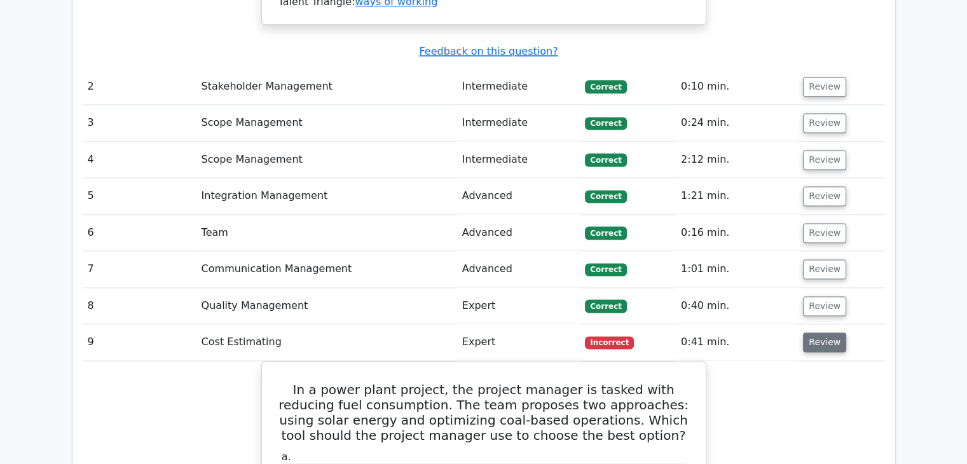
click at [824, 333] on button "Review" at bounding box center [824, 343] width 43 height 20
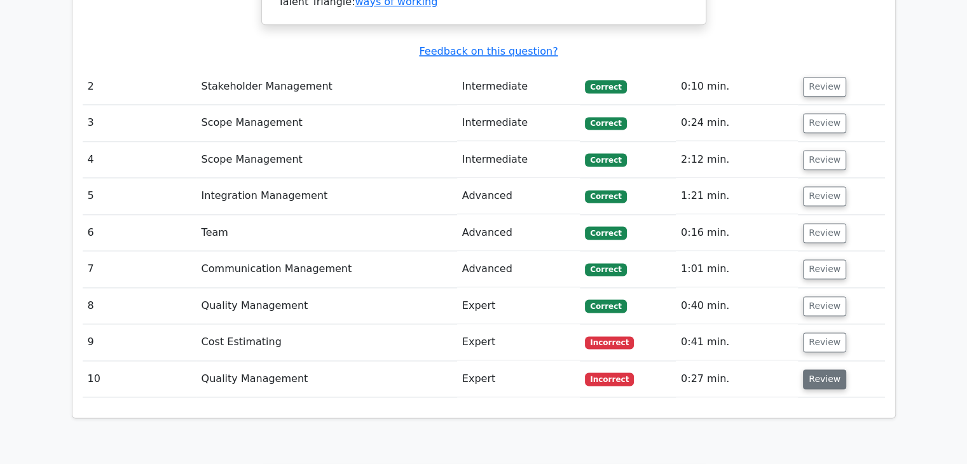
click at [822, 370] on button "Review" at bounding box center [824, 380] width 43 height 20
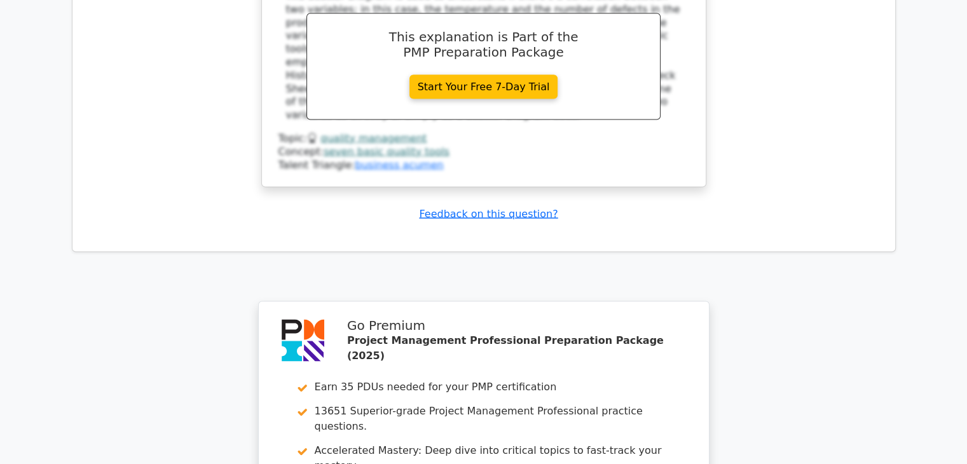
scroll to position [2481, 0]
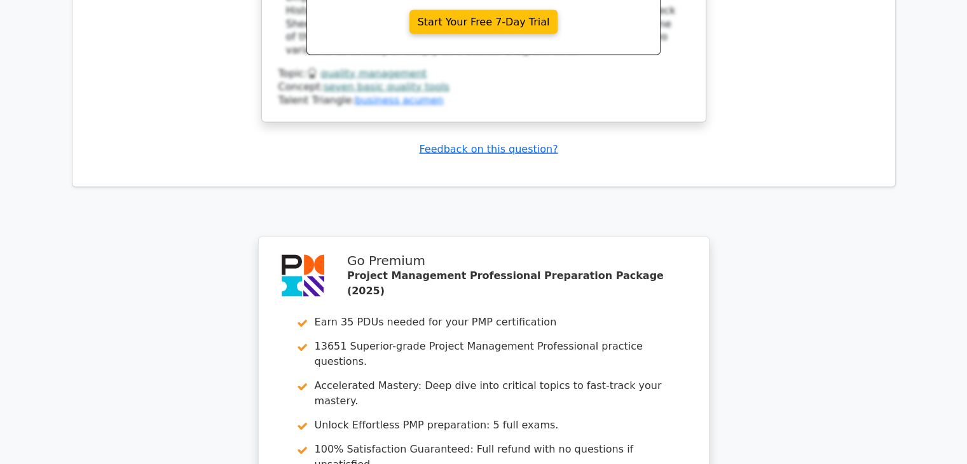
drag, startPoint x: 926, startPoint y: 1, endPoint x: 702, endPoint y: 64, distance: 233.2
click at [702, 143] on div "Submit feedback Feedback on this question?" at bounding box center [489, 149] width 803 height 13
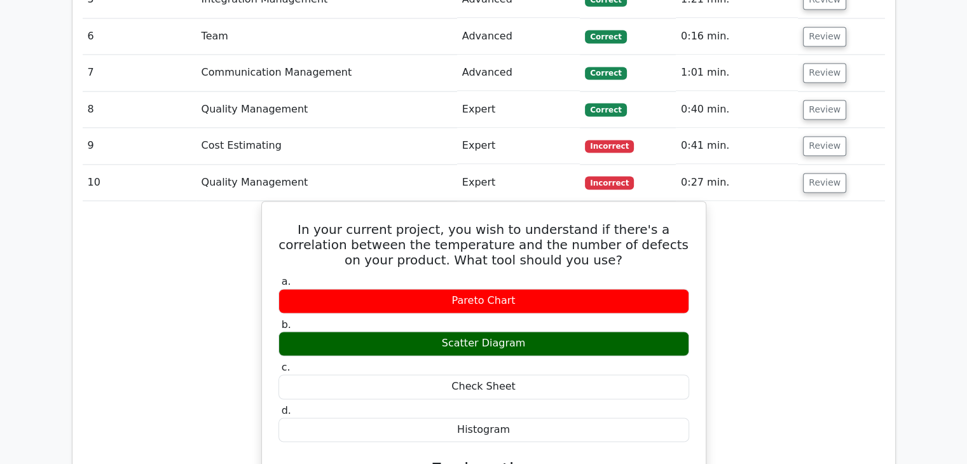
scroll to position [1845, 0]
